Goal: Transaction & Acquisition: Purchase product/service

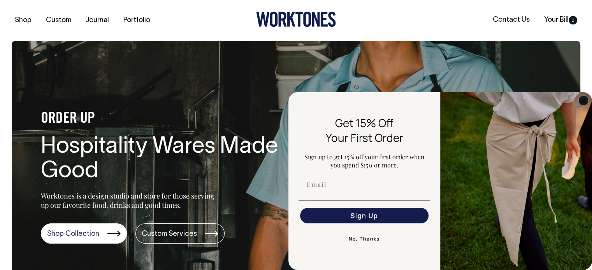
click at [584, 102] on circle "Close dialog" at bounding box center [583, 100] width 9 height 9
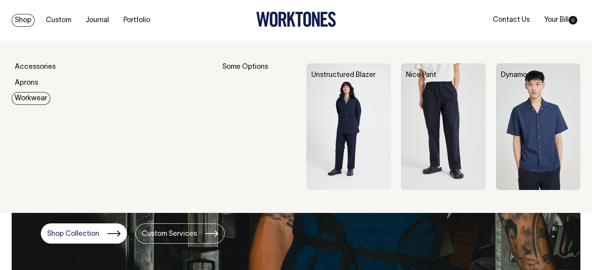
click at [34, 100] on link "Workwear" at bounding box center [31, 98] width 39 height 13
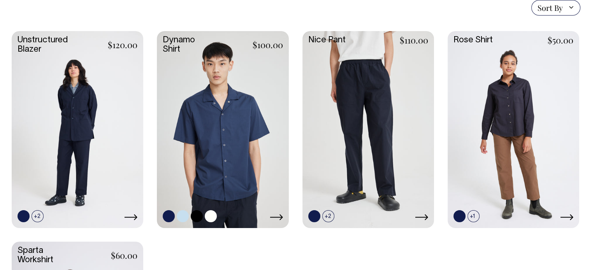
click at [214, 105] on link at bounding box center [223, 129] width 132 height 196
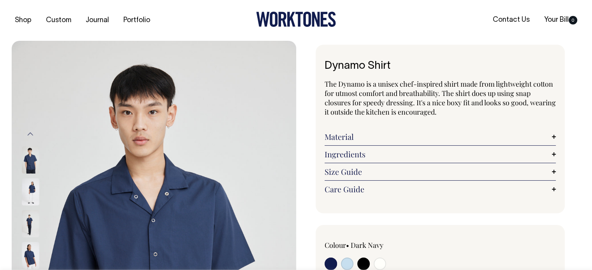
click at [382, 267] on input "radio" at bounding box center [380, 264] width 12 height 12
radio input "true"
select select "Off-White"
